Goal: Check status: Check status

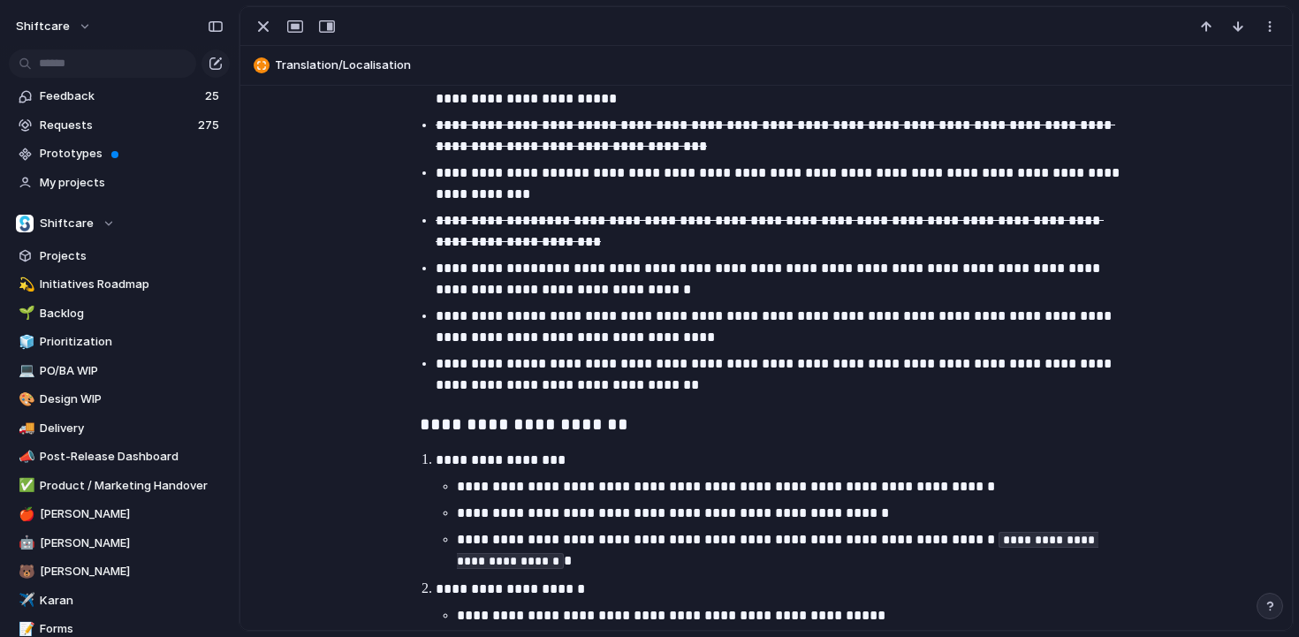
scroll to position [1371, 0]
